Goal: Task Accomplishment & Management: Use online tool/utility

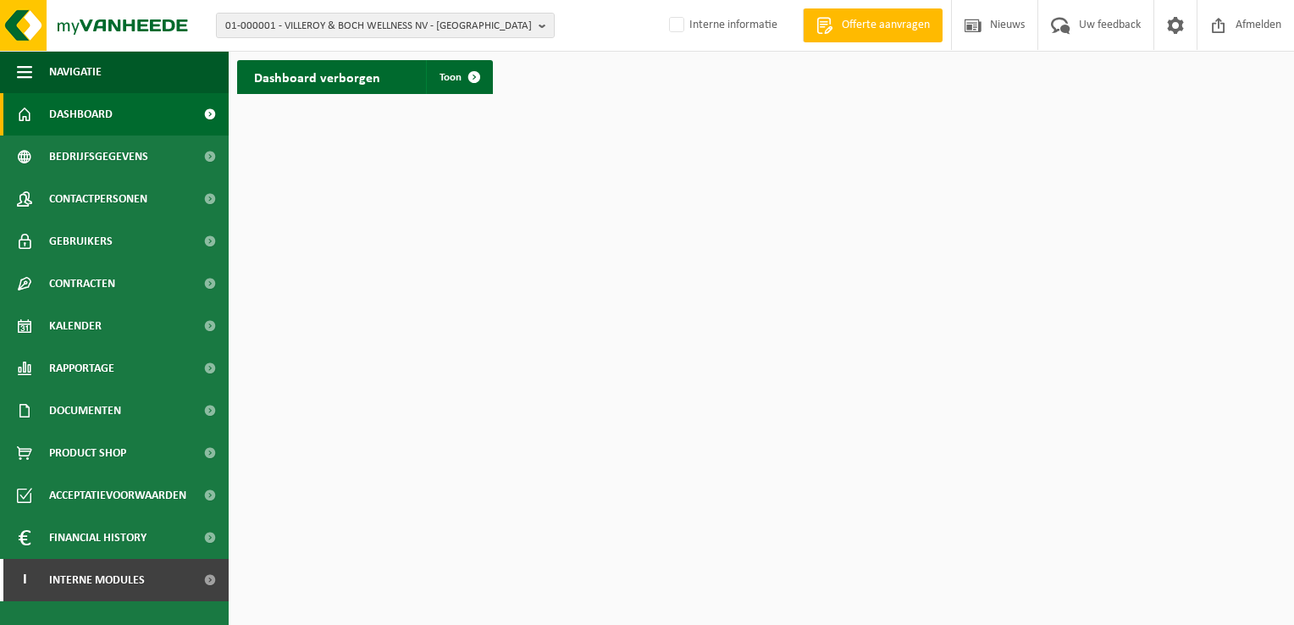
click at [767, 225] on html "01-000001 - VILLEROY & BOCH WELLNESS NV - ROESELARE 01-000001 - VILLEROY & BOCH…" at bounding box center [647, 312] width 1294 height 625
click at [302, 23] on span "01-000001 - VILLEROY & BOCH WELLNESS NV - ROESELARE" at bounding box center [378, 26] width 307 height 25
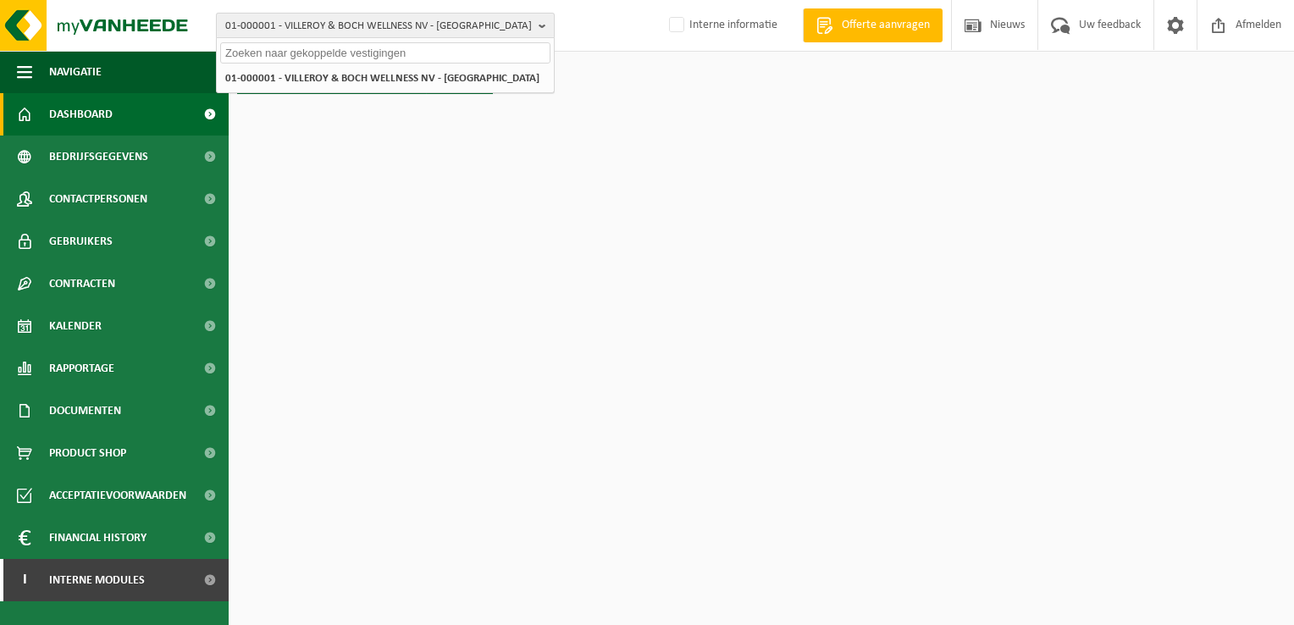
paste input "01-052840"
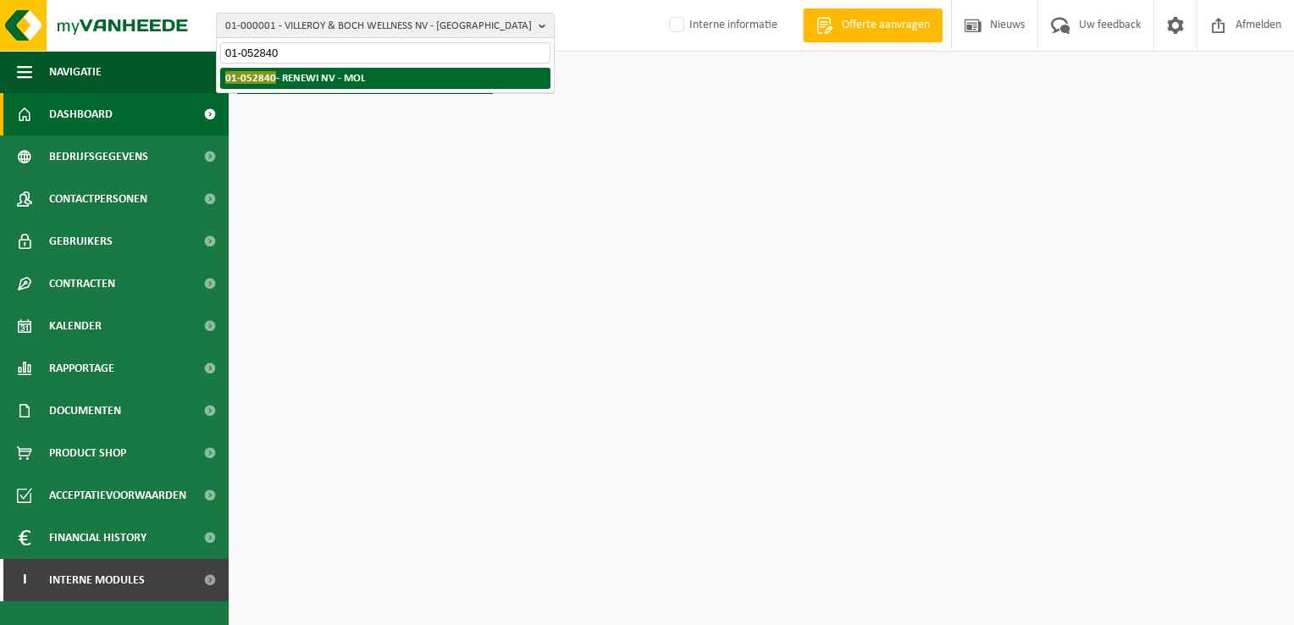
type input "01-052840"
click at [312, 83] on strong "01-052840 - RENEWI NV - MOL" at bounding box center [295, 77] width 141 height 13
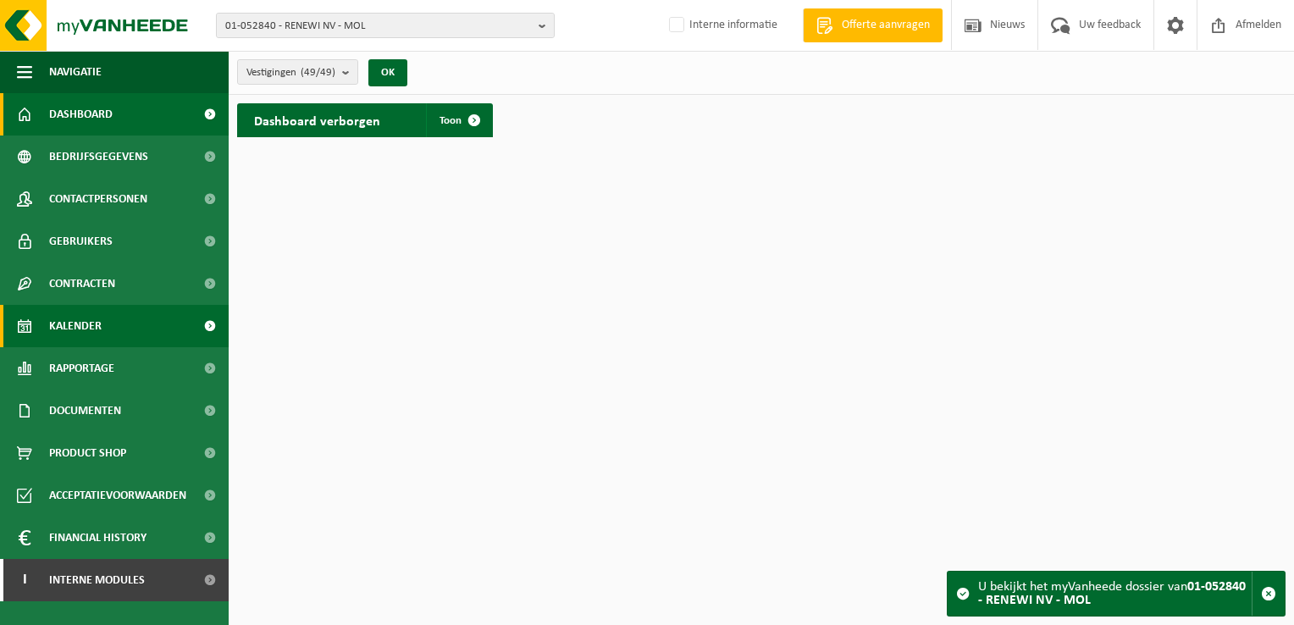
click at [147, 323] on link "Kalender" at bounding box center [114, 326] width 229 height 42
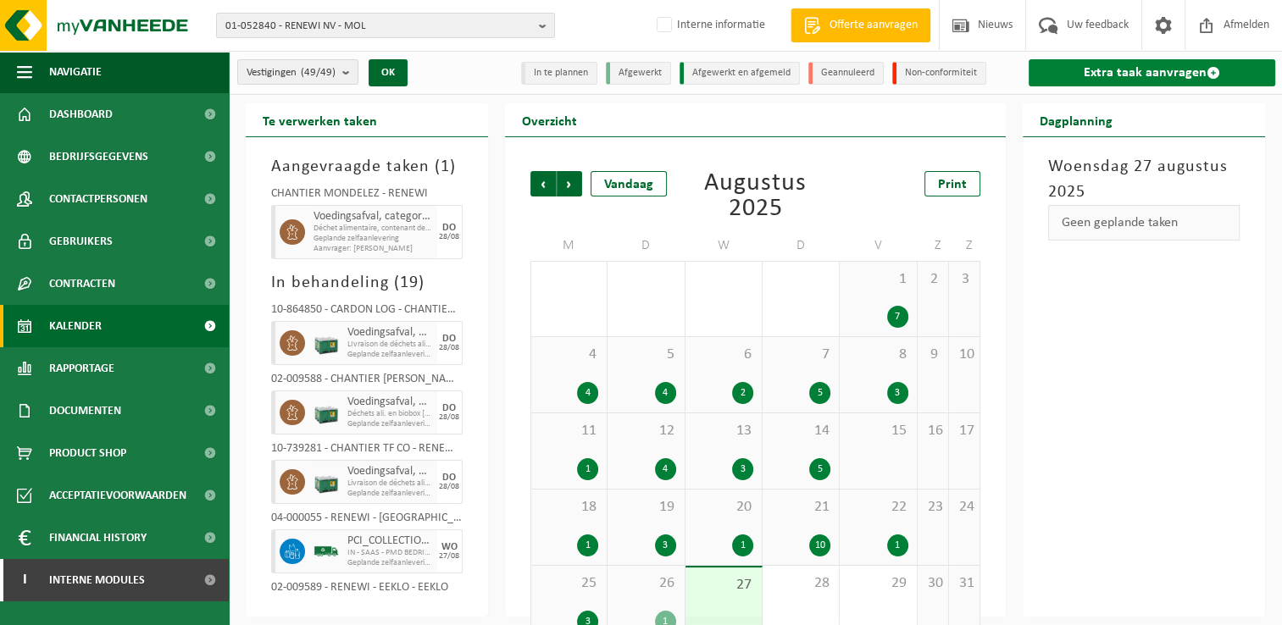
click at [1079, 67] on link "Extra taak aanvragen" at bounding box center [1151, 72] width 246 height 27
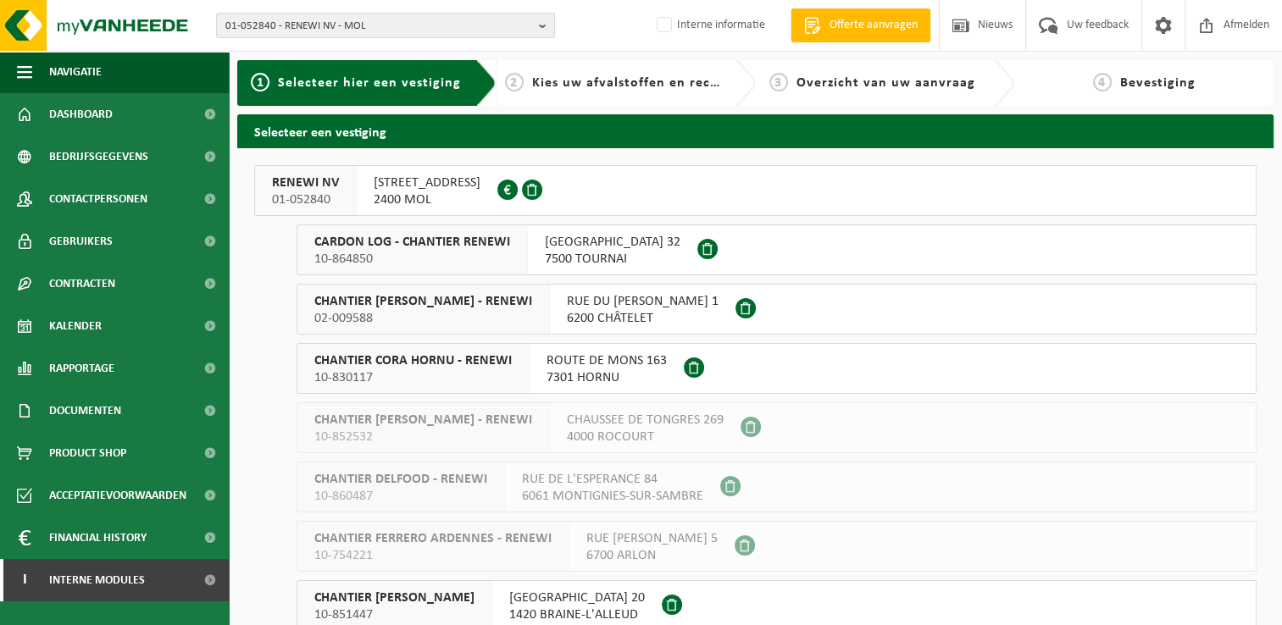
click at [349, 185] on div "RENEWI NV 01-052840" at bounding box center [306, 190] width 102 height 49
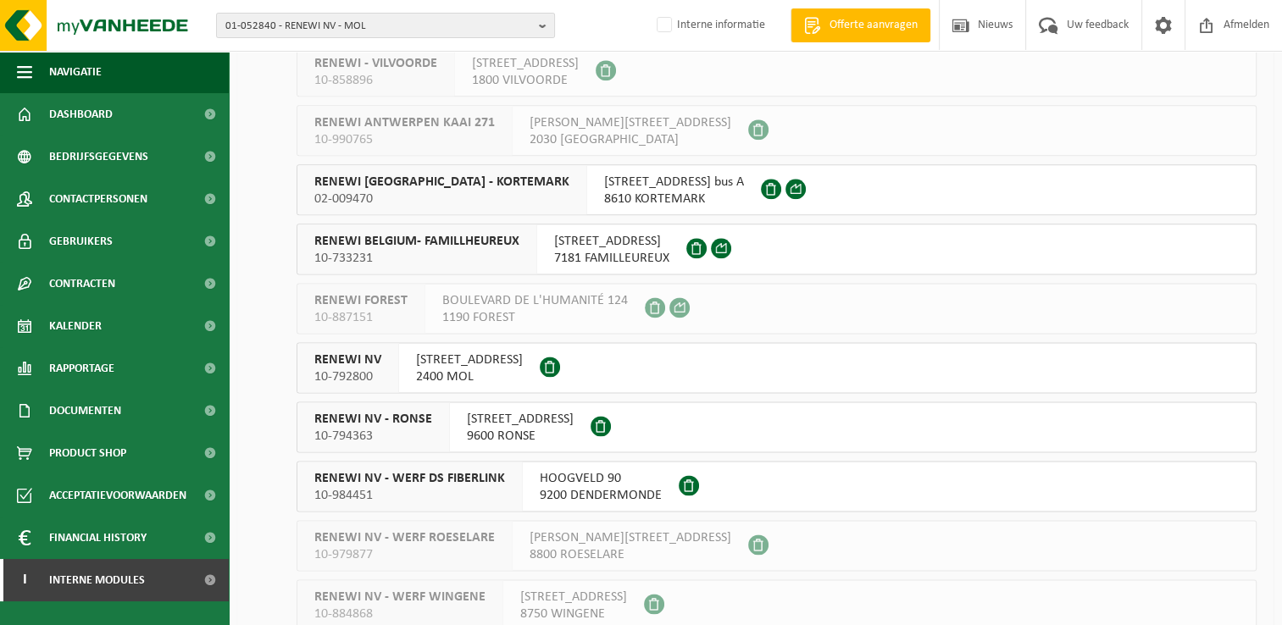
scroll to position [2081, 0]
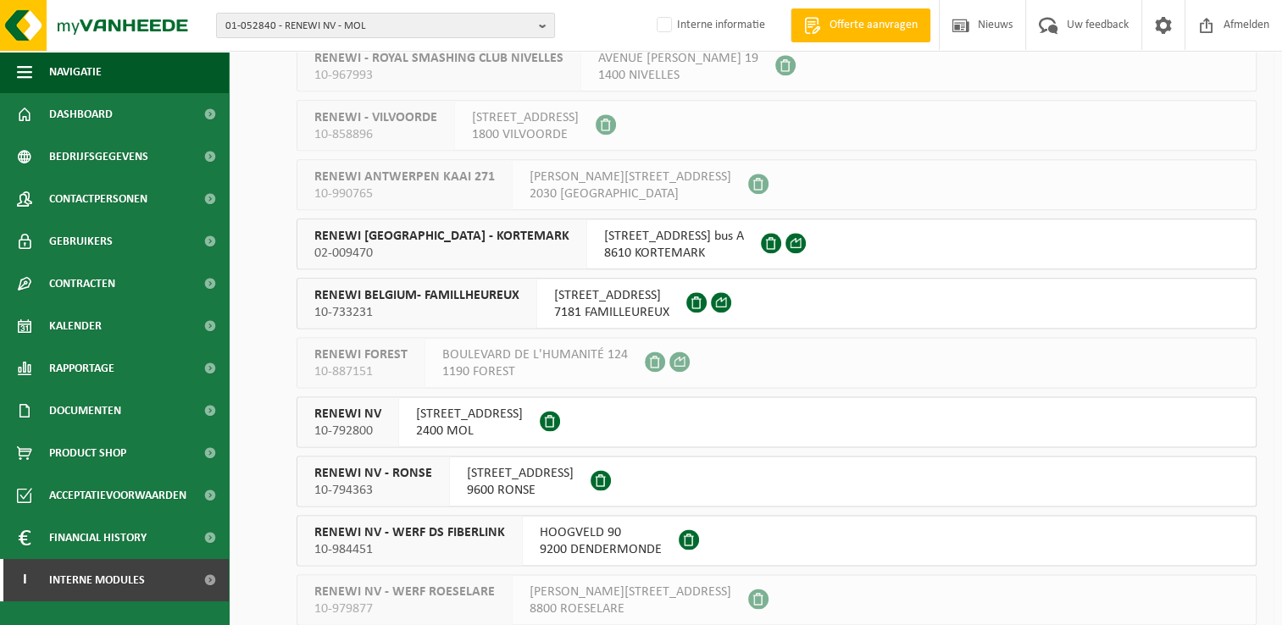
click at [390, 431] on div "RENEWI NV 10-792800" at bounding box center [348, 421] width 102 height 49
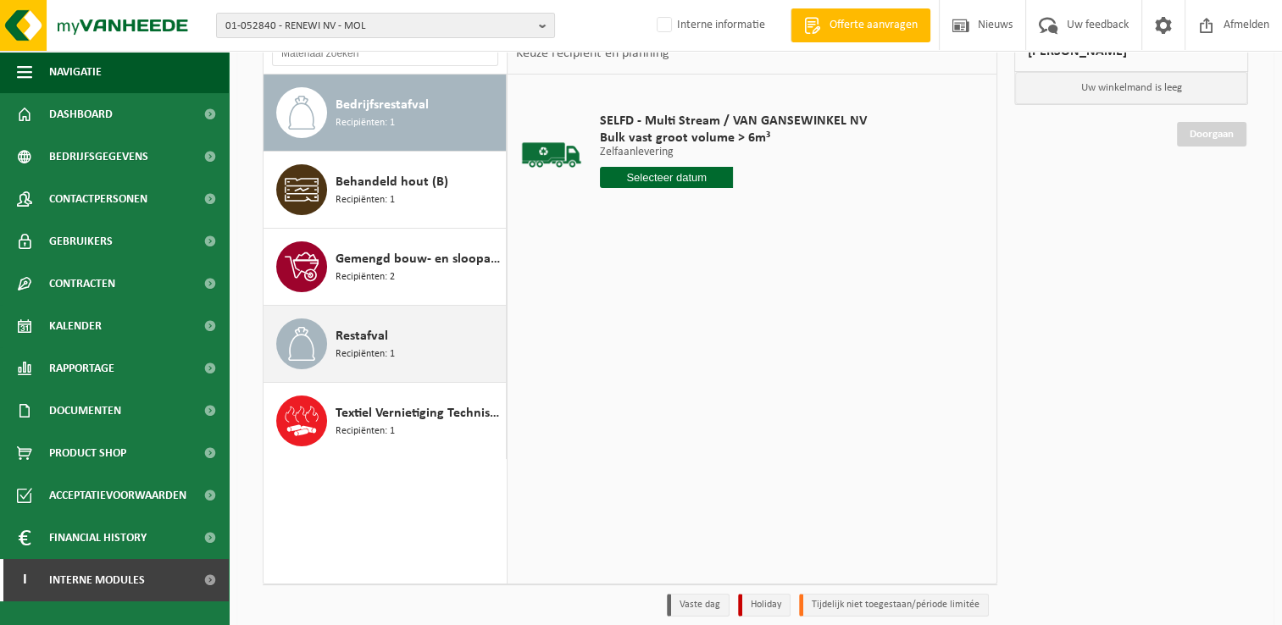
scroll to position [201, 0]
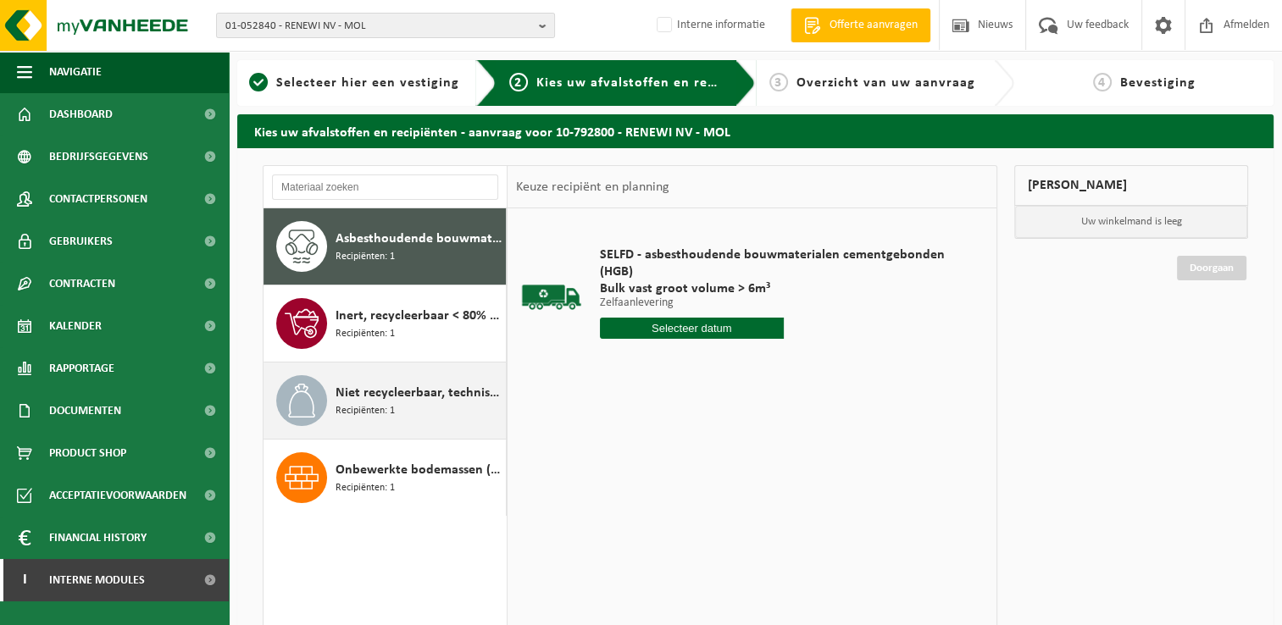
click at [407, 396] on span "Niet recycleerbaar, technisch niet verbrandbaar afval (brandbaar)" at bounding box center [418, 393] width 166 height 20
